Goal: Information Seeking & Learning: Learn about a topic

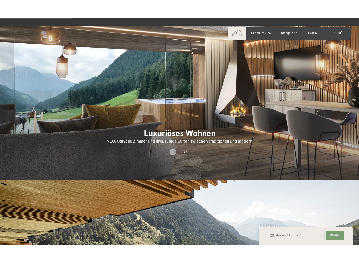
scroll to position [443, 0]
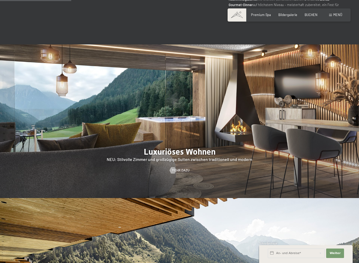
click at [185, 168] on span "Mehr dazu" at bounding box center [181, 170] width 18 height 5
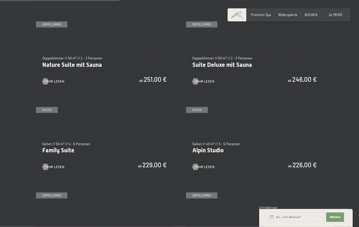
scroll to position [406, 0]
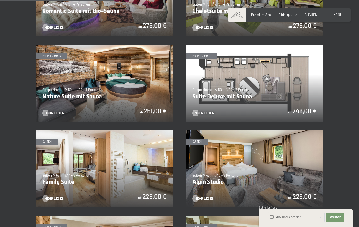
click at [271, 80] on img at bounding box center [254, 83] width 137 height 77
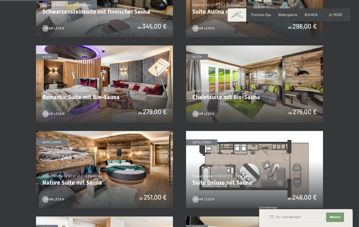
scroll to position [319, 0]
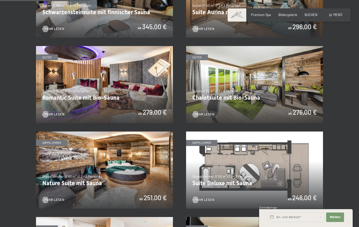
click at [132, 95] on img at bounding box center [104, 84] width 137 height 77
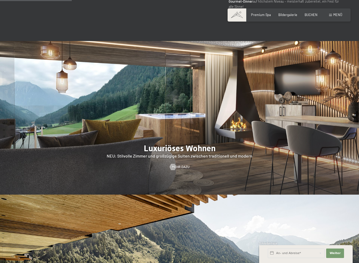
scroll to position [447, 0]
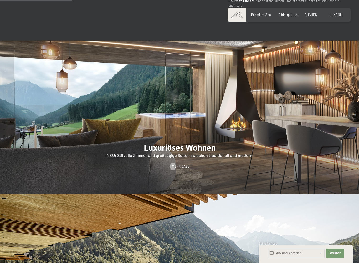
click at [233, 134] on div at bounding box center [179, 117] width 359 height 154
click at [263, 114] on div at bounding box center [179, 117] width 359 height 154
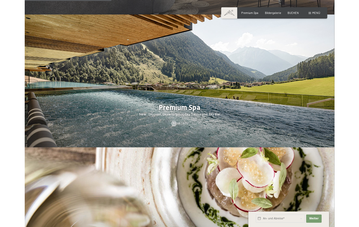
scroll to position [623, 0]
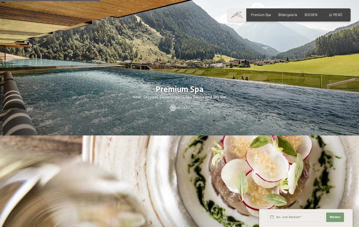
click at [267, 110] on div at bounding box center [179, 59] width 359 height 154
click at [273, 92] on div at bounding box center [179, 59] width 359 height 154
click at [185, 105] on span "Mehr dazu" at bounding box center [181, 107] width 18 height 5
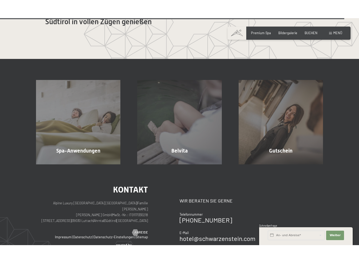
scroll to position [2600, 0]
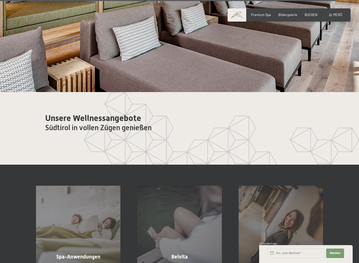
click at [86, 226] on span "Spa-Anwendungen" at bounding box center [78, 256] width 44 height 6
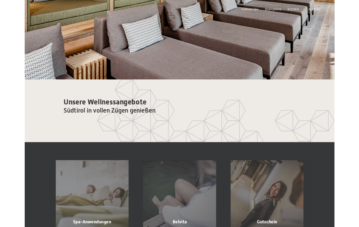
scroll to position [0, 0]
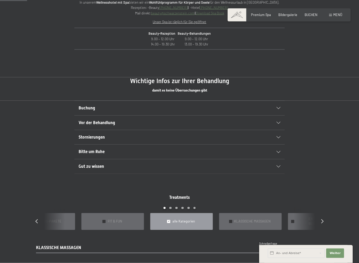
scroll to position [249, 0]
click at [196, 125] on div "Vor der Behandlung" at bounding box center [180, 122] width 202 height 14
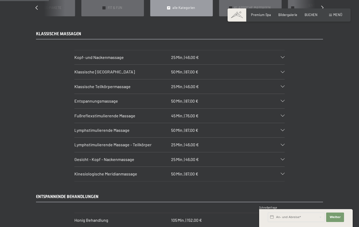
scroll to position [0, 0]
